Goal: Transaction & Acquisition: Book appointment/travel/reservation

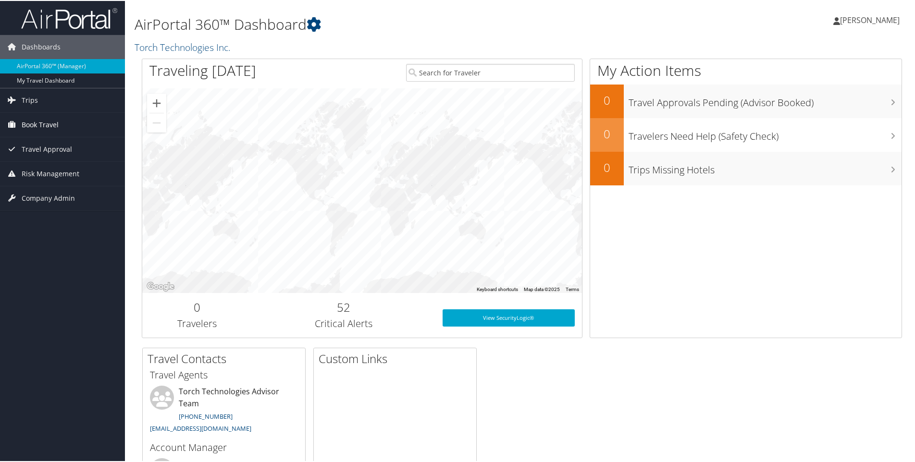
click at [49, 127] on span "Book Travel" at bounding box center [40, 124] width 37 height 24
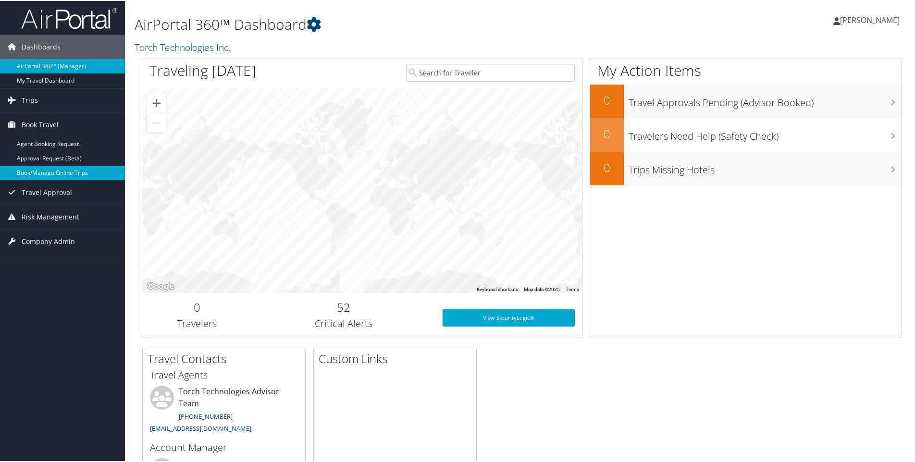
click at [61, 175] on link "Book/Manage Online Trips" at bounding box center [62, 172] width 125 height 14
click at [49, 173] on link "Book/Manage Online Trips" at bounding box center [62, 172] width 125 height 14
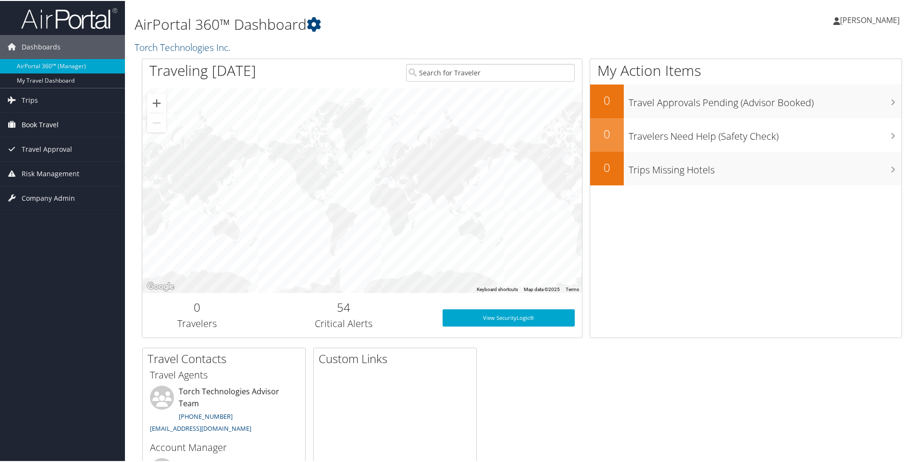
click at [47, 125] on span "Book Travel" at bounding box center [40, 124] width 37 height 24
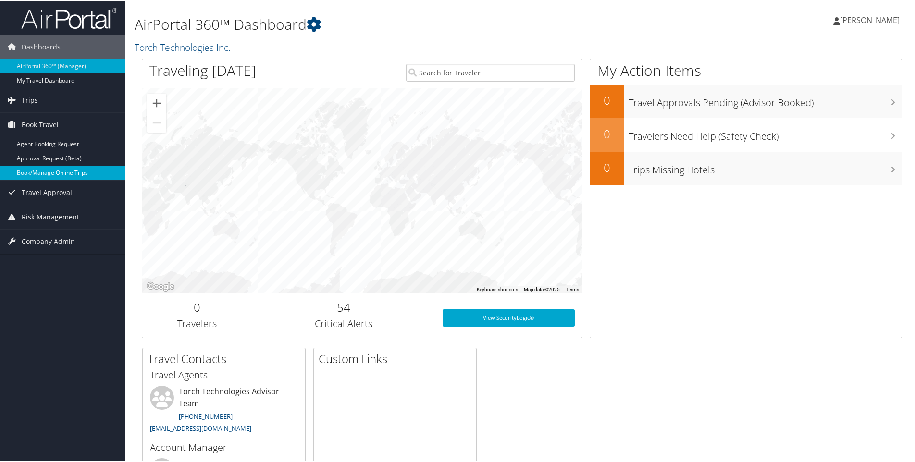
click at [39, 177] on link "Book/Manage Online Trips" at bounding box center [62, 172] width 125 height 14
